Goal: Information Seeking & Learning: Understand process/instructions

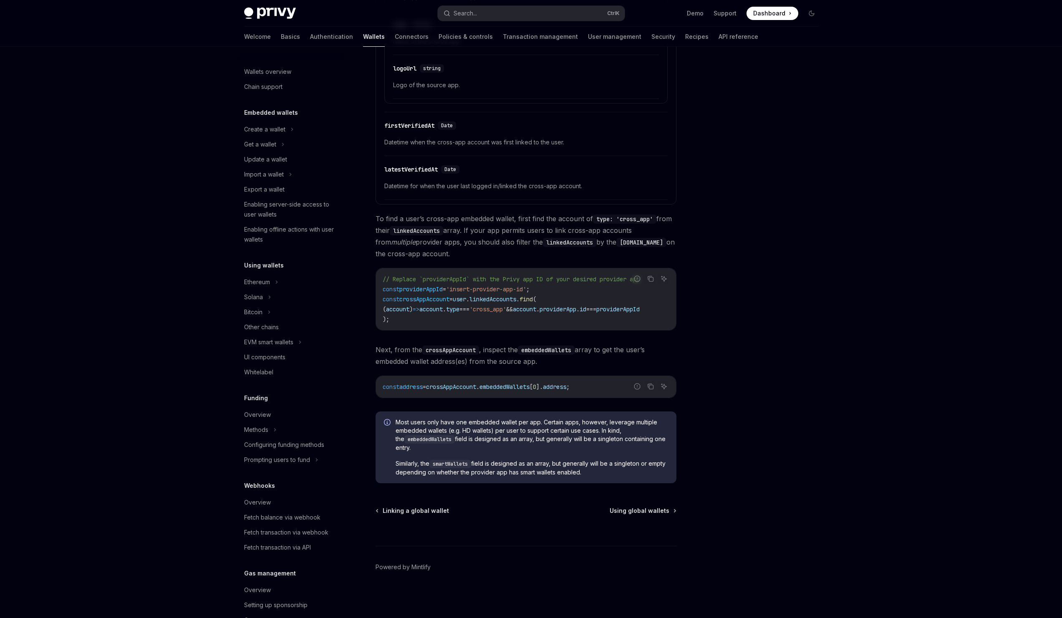
scroll to position [204, 0]
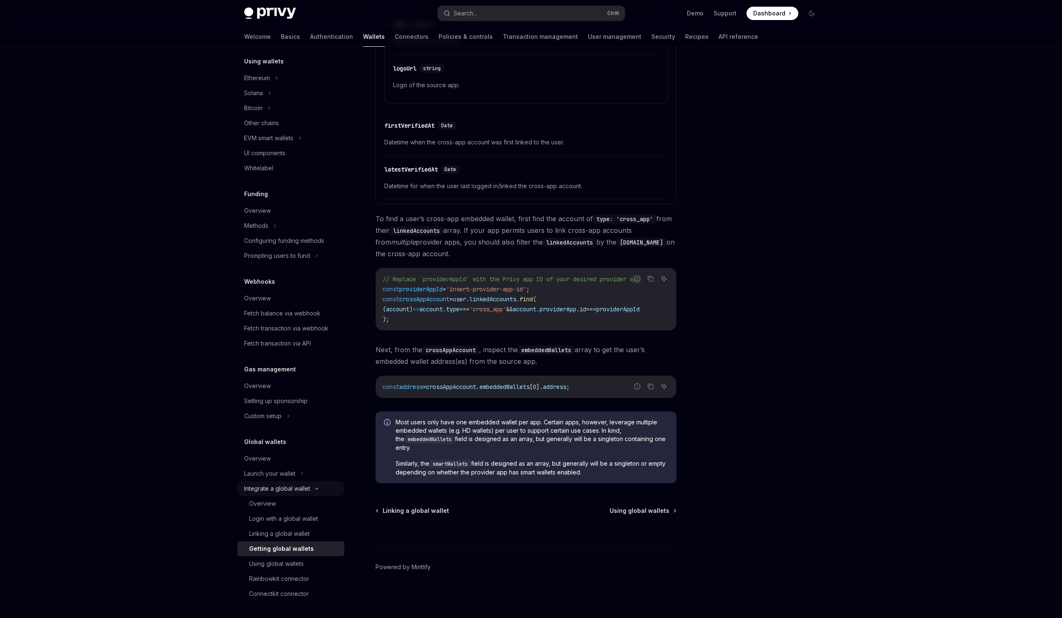
click at [294, 488] on div "Integrate a global wallet" at bounding box center [277, 488] width 66 height 10
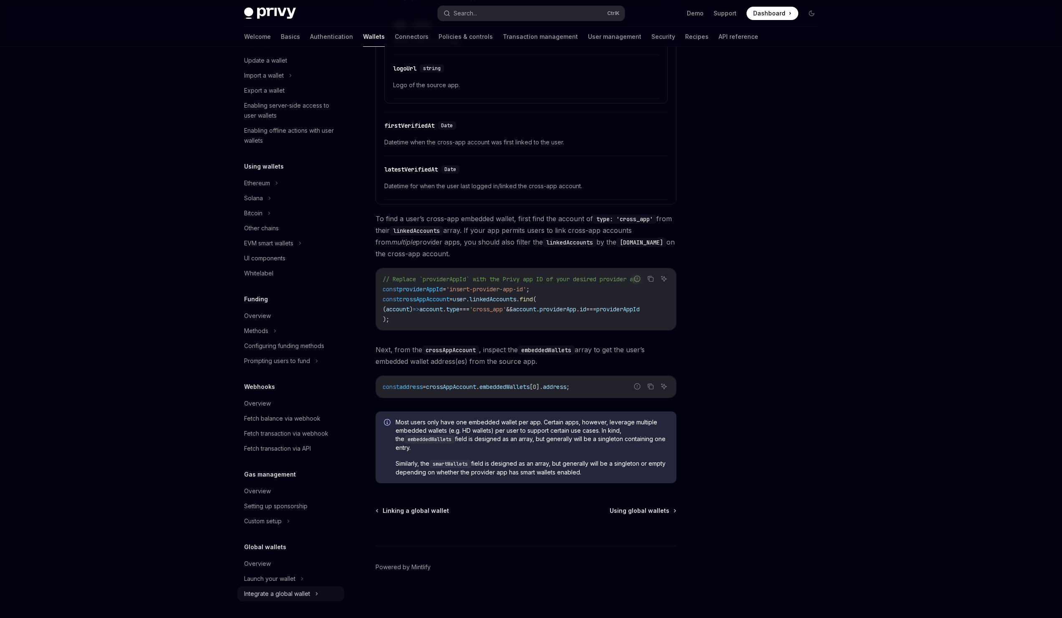
scroll to position [99, 0]
click at [294, 488] on div "Overview" at bounding box center [291, 491] width 95 height 10
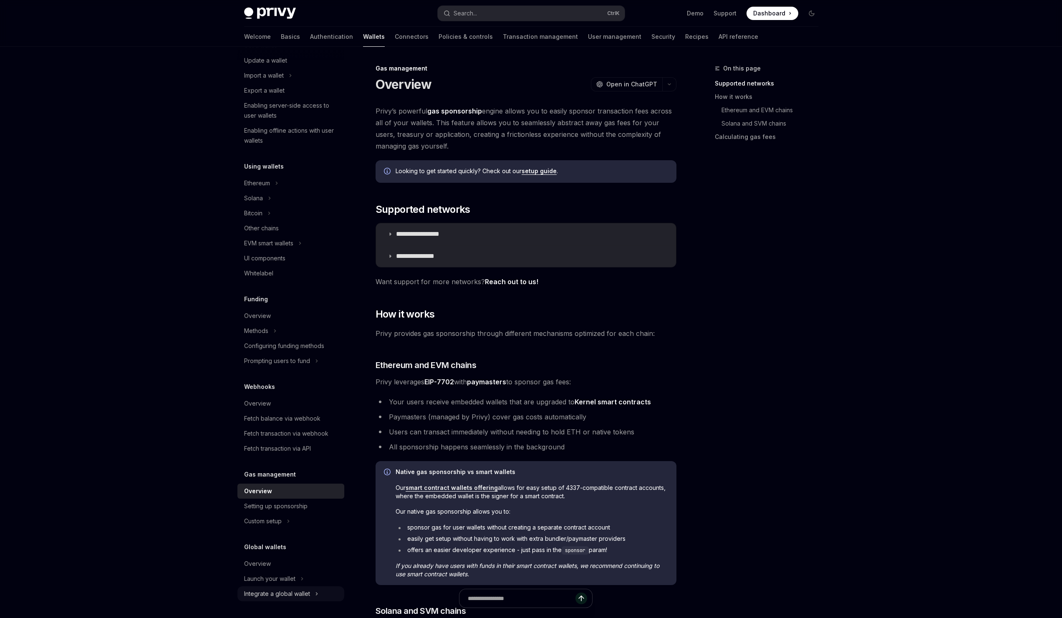
click at [291, 592] on div "Integrate a global wallet" at bounding box center [277, 594] width 66 height 10
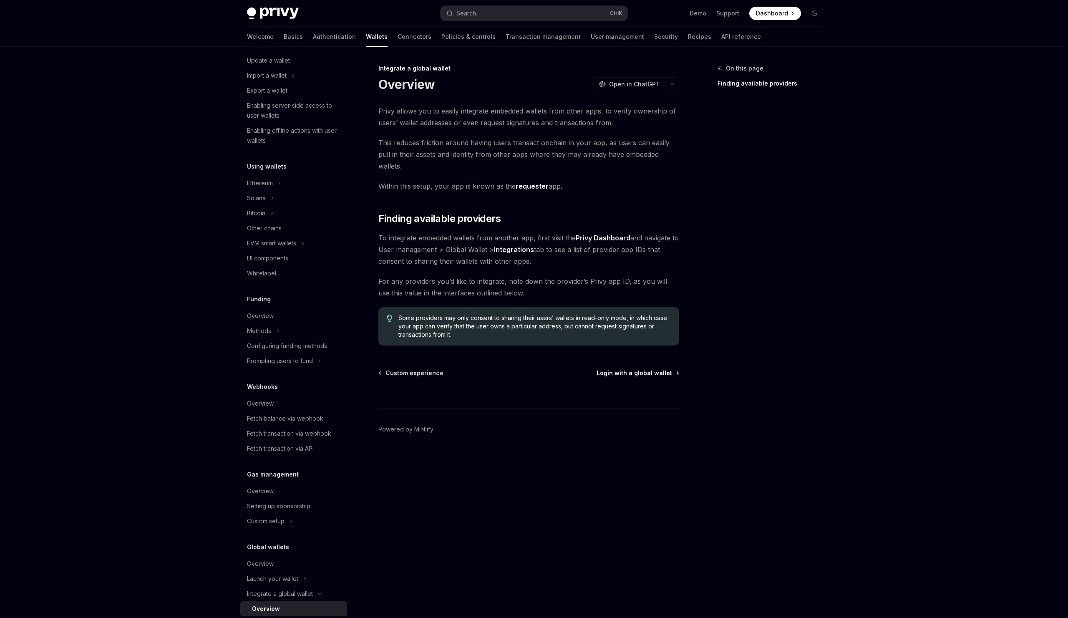
click at [646, 369] on span "Login with a global wallet" at bounding box center [635, 373] width 76 height 8
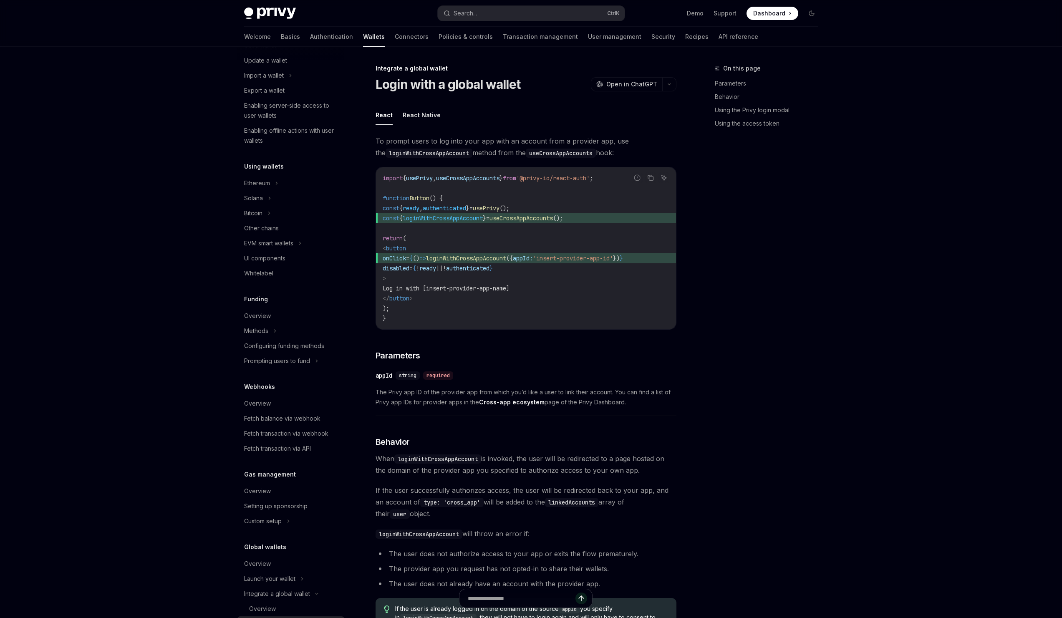
scroll to position [204, 0]
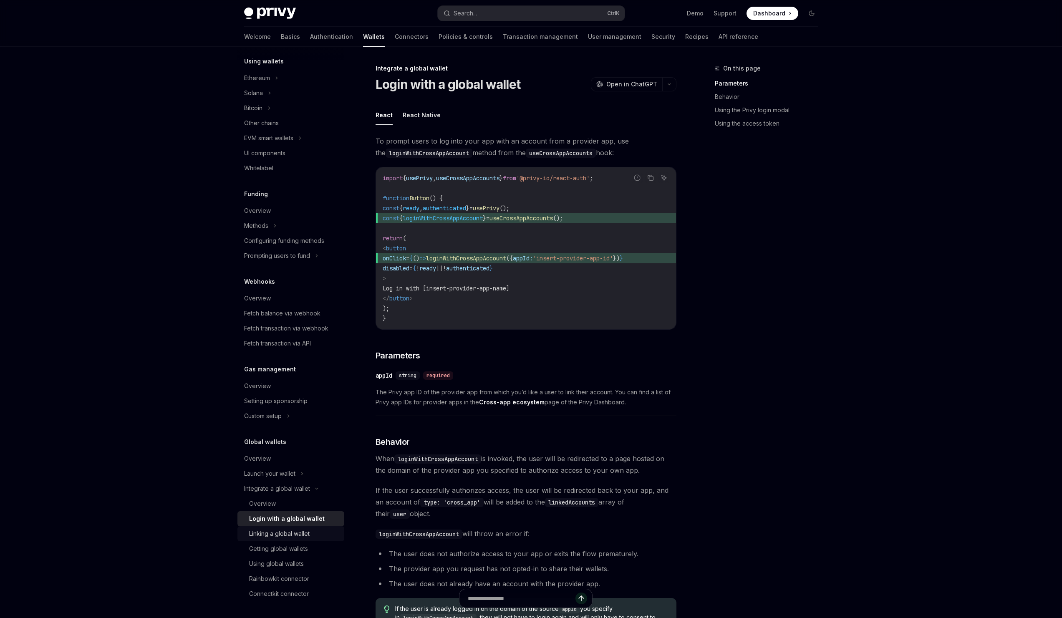
click at [293, 532] on div "Linking a global wallet" at bounding box center [279, 534] width 60 height 10
type textarea "*"
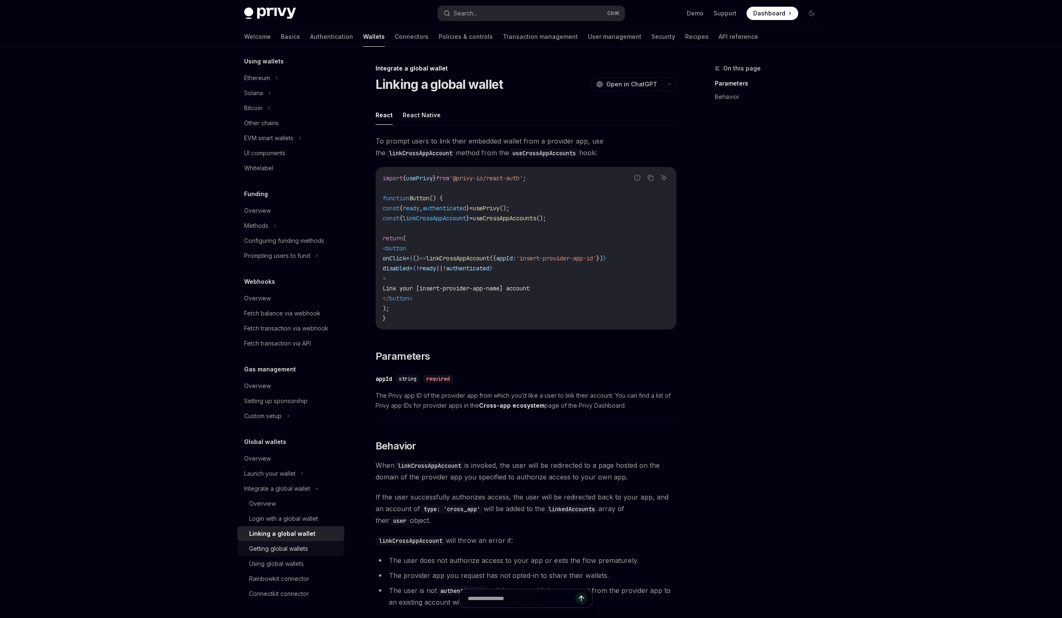
click at [275, 548] on div "Getting global wallets" at bounding box center [278, 549] width 59 height 10
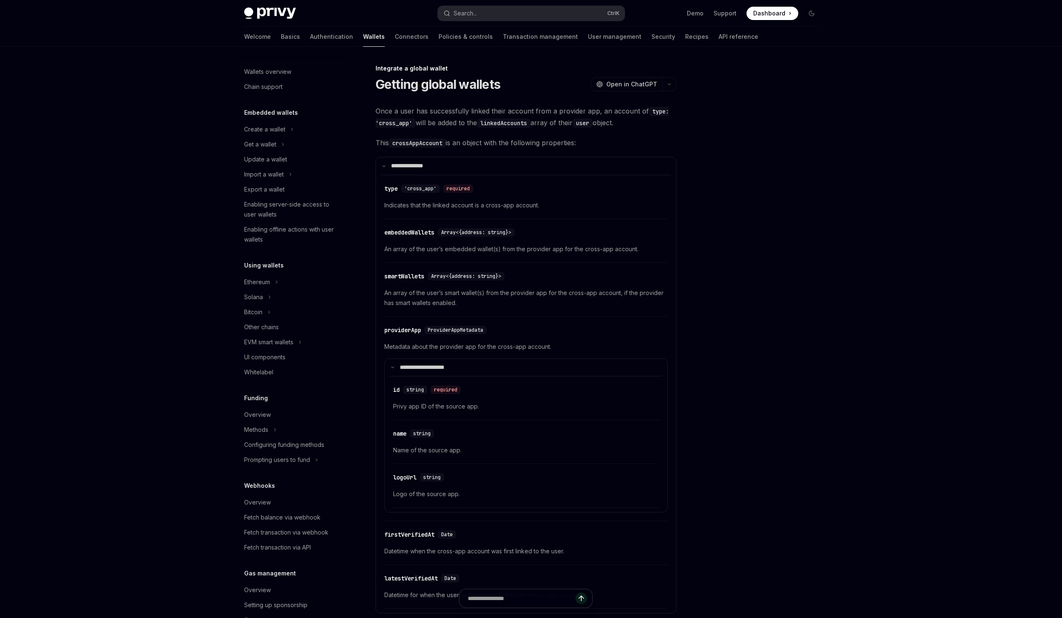
scroll to position [204, 0]
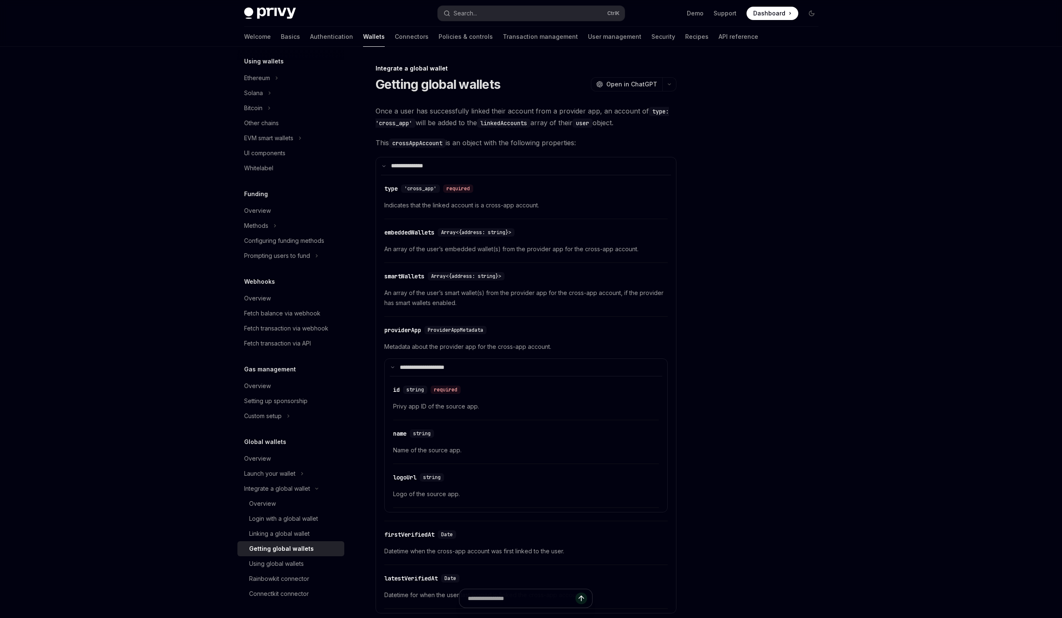
type textarea "*"
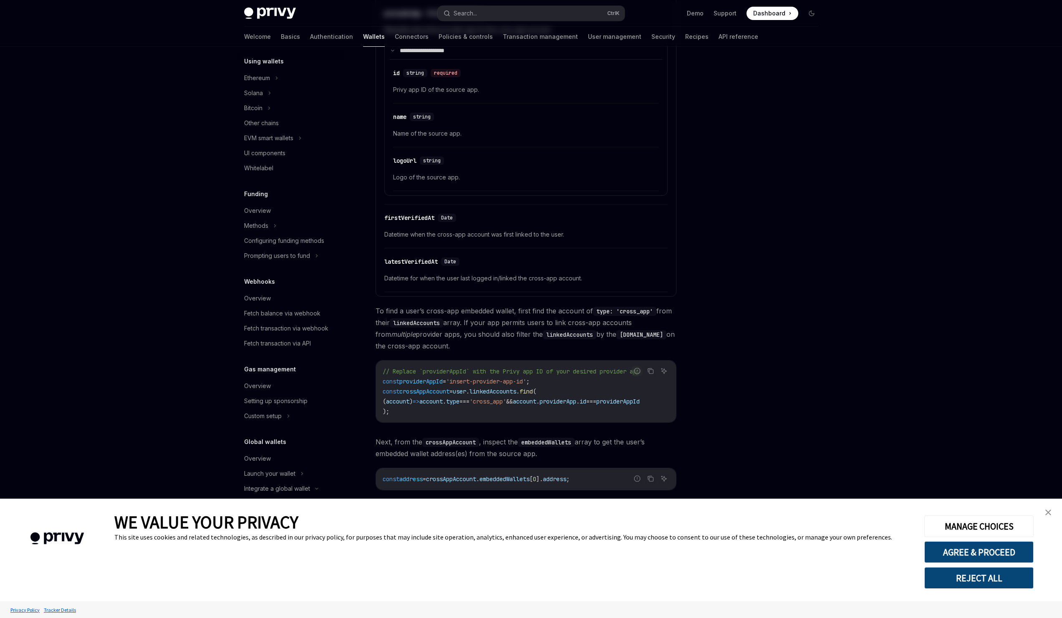
scroll to position [412, 0]
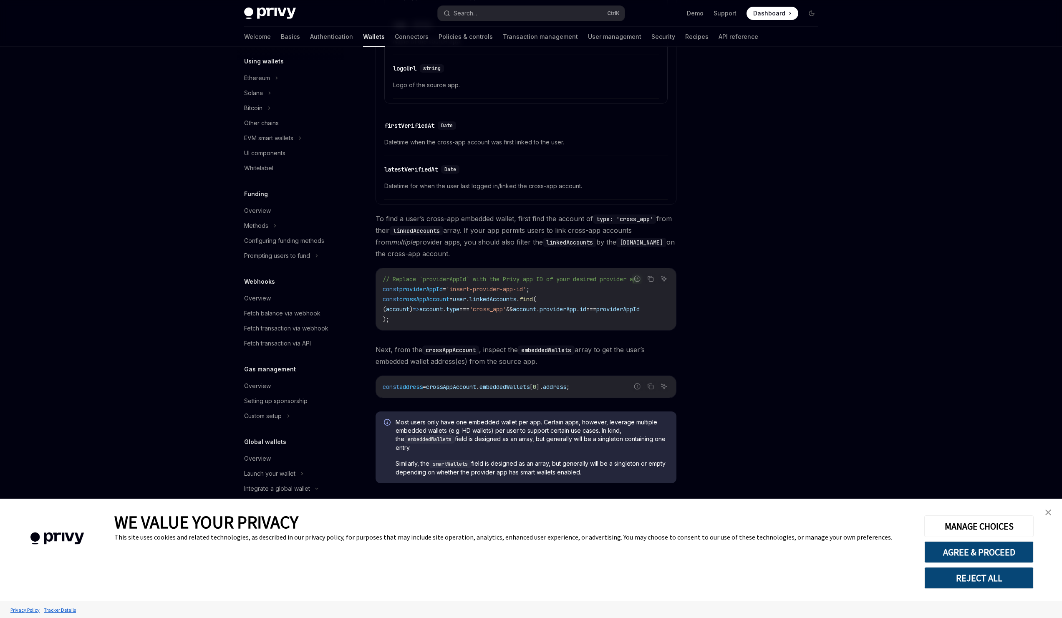
click at [1003, 579] on button "REJECT ALL" at bounding box center [978, 578] width 109 height 22
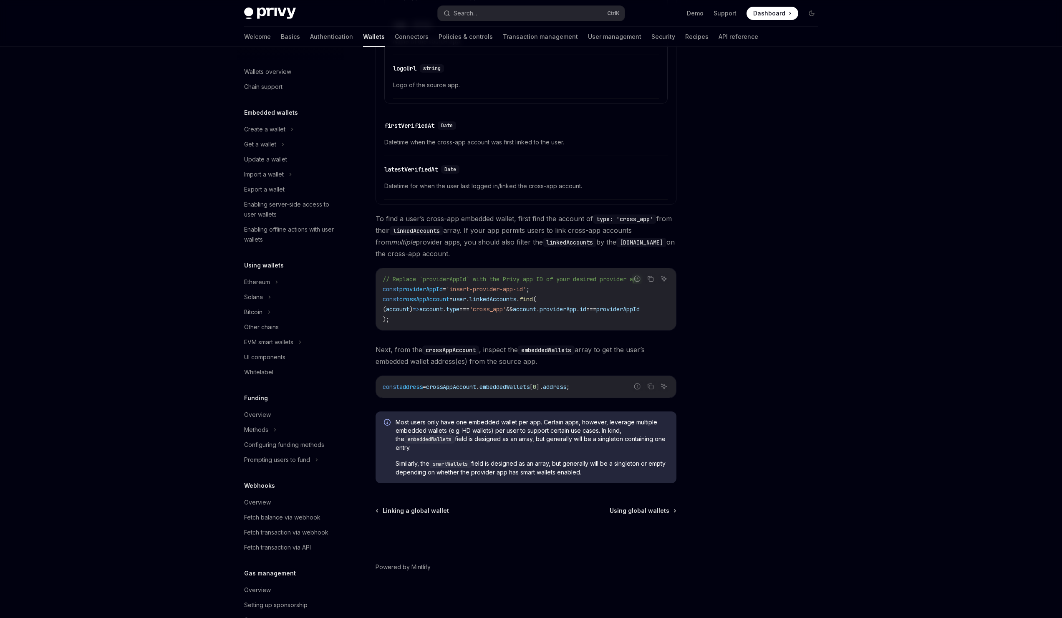
scroll to position [204, 0]
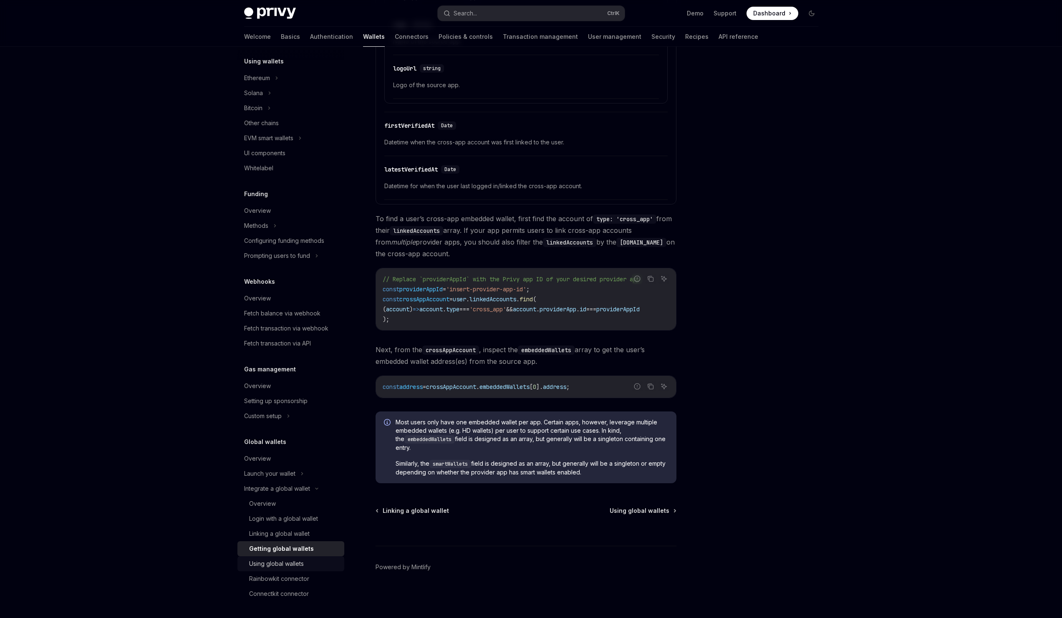
click at [286, 560] on div "Using global wallets" at bounding box center [276, 564] width 55 height 10
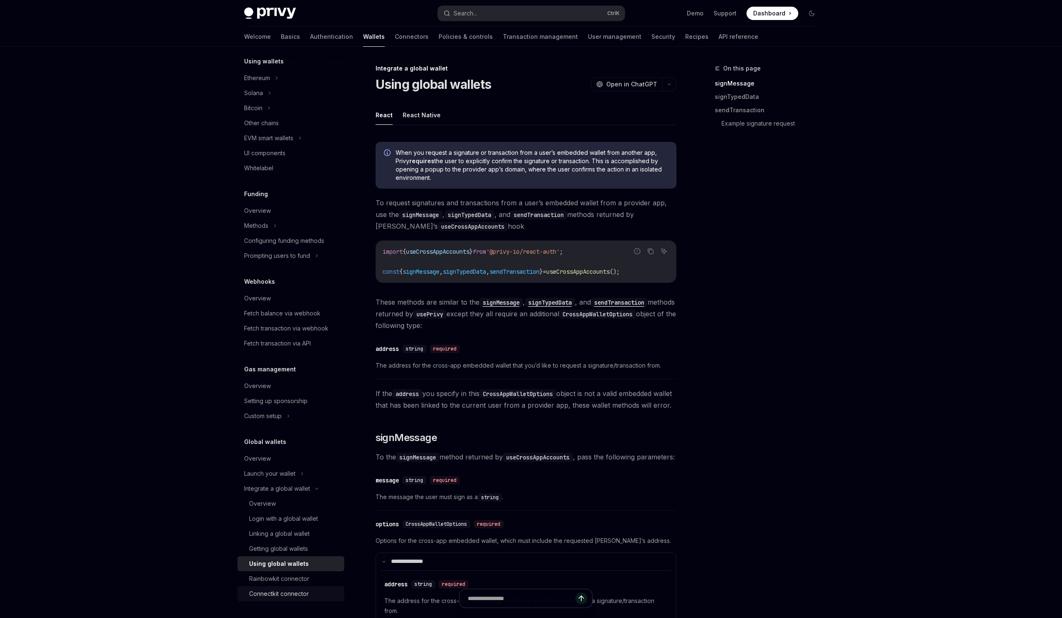
click at [297, 592] on div "Connectkit connector" at bounding box center [279, 594] width 60 height 10
type textarea "*"
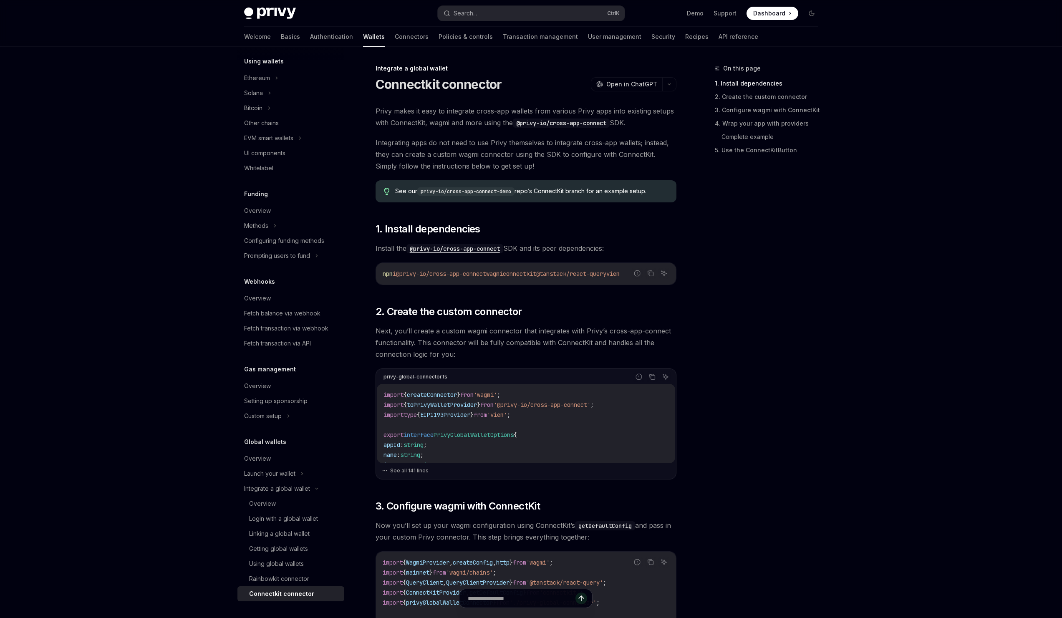
click at [458, 192] on code "privy-io/cross-app-connect-demo" at bounding box center [465, 191] width 97 height 8
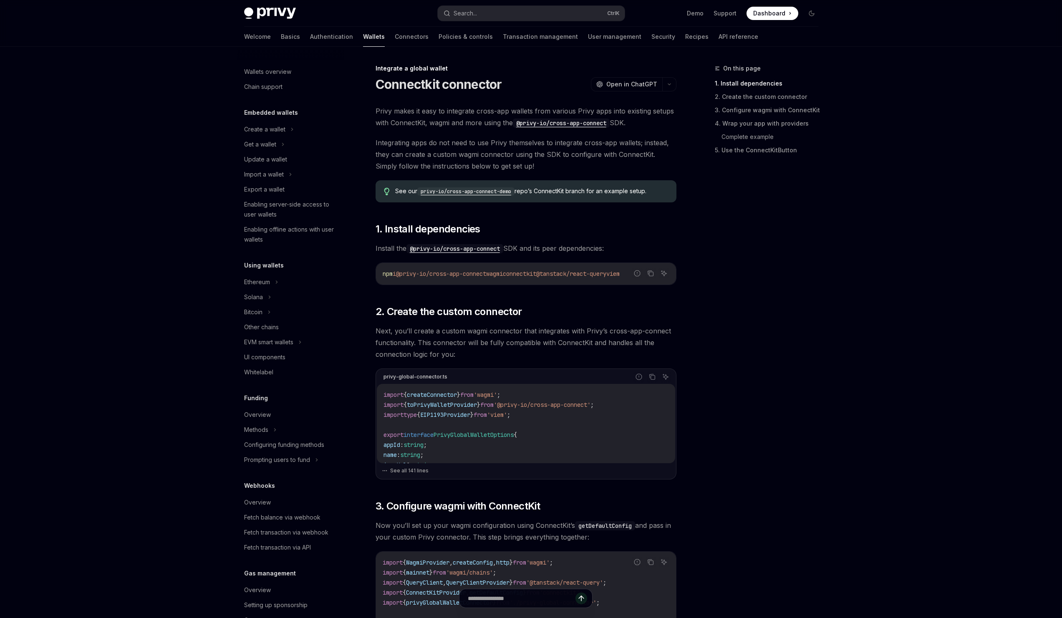
scroll to position [204, 0]
